Goal: Task Accomplishment & Management: Use online tool/utility

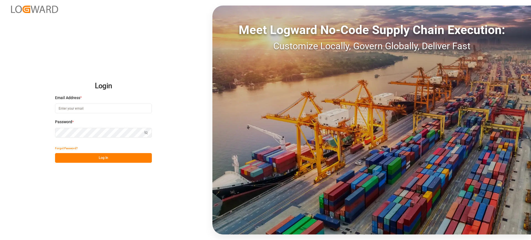
type input "[EMAIL_ADDRESS][PERSON_NAME][DOMAIN_NAME]"
click at [94, 157] on button "Log In" at bounding box center [103, 158] width 97 height 10
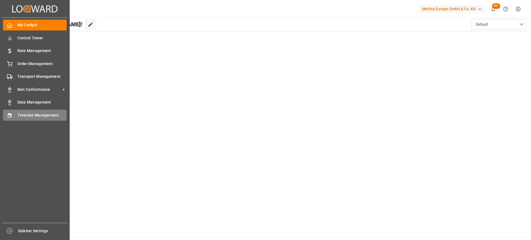
click at [31, 114] on span "Timeslot Management" at bounding box center [42, 115] width 50 height 6
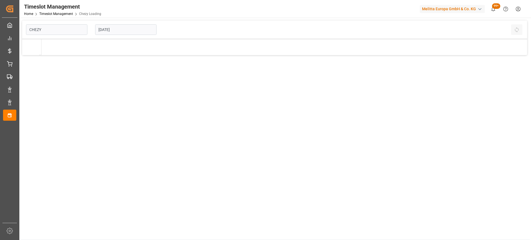
type input "Chezy Loading"
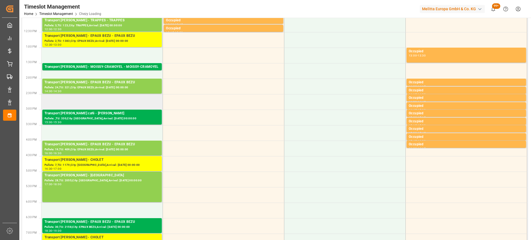
scroll to position [138, 0]
